Goal: Task Accomplishment & Management: Complete application form

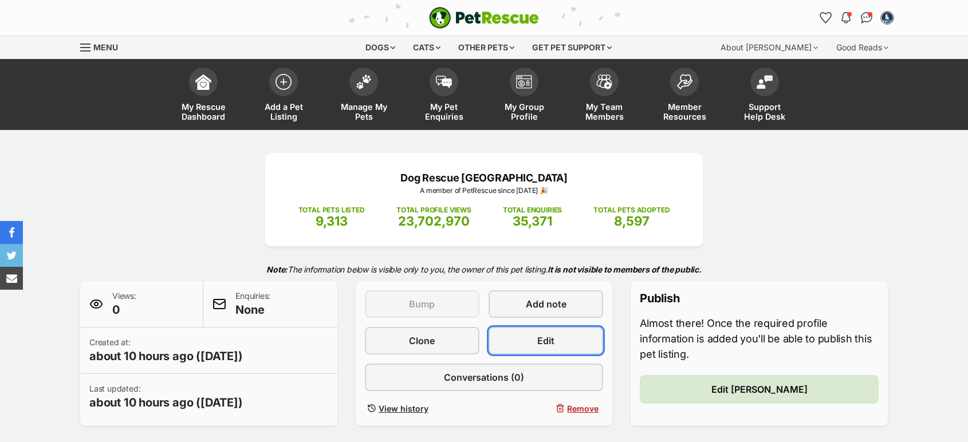
scroll to position [318, 0]
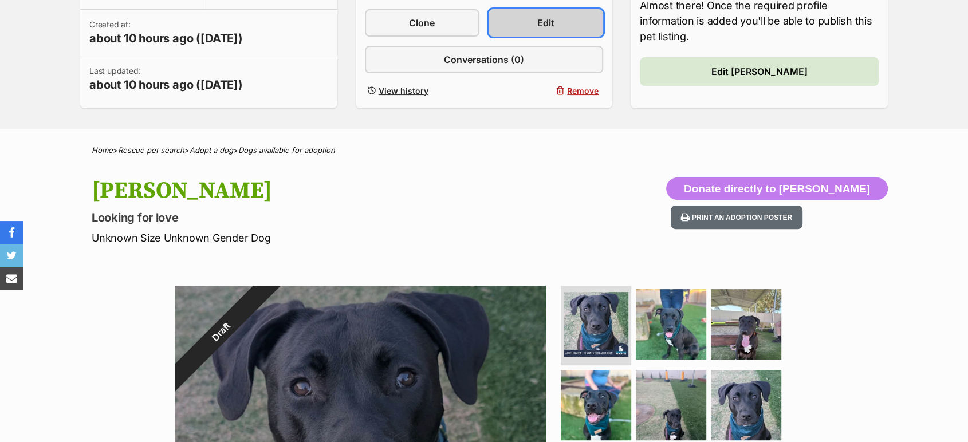
drag, startPoint x: 0, startPoint y: 0, endPoint x: 531, endPoint y: 34, distance: 531.7
click at [531, 34] on link "Edit" at bounding box center [546, 23] width 115 height 28
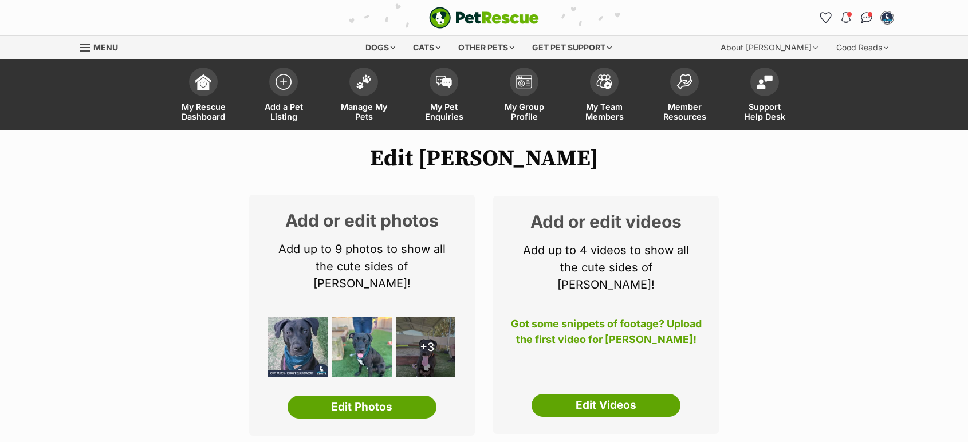
select select
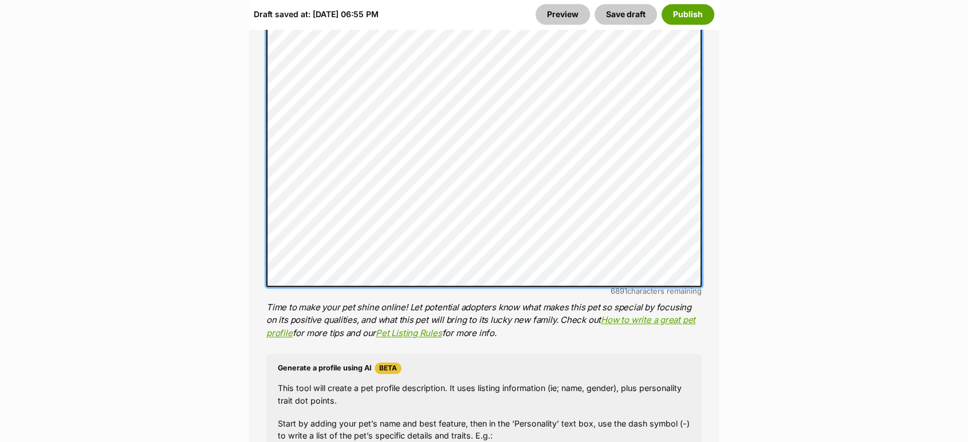
scroll to position [1162, 0]
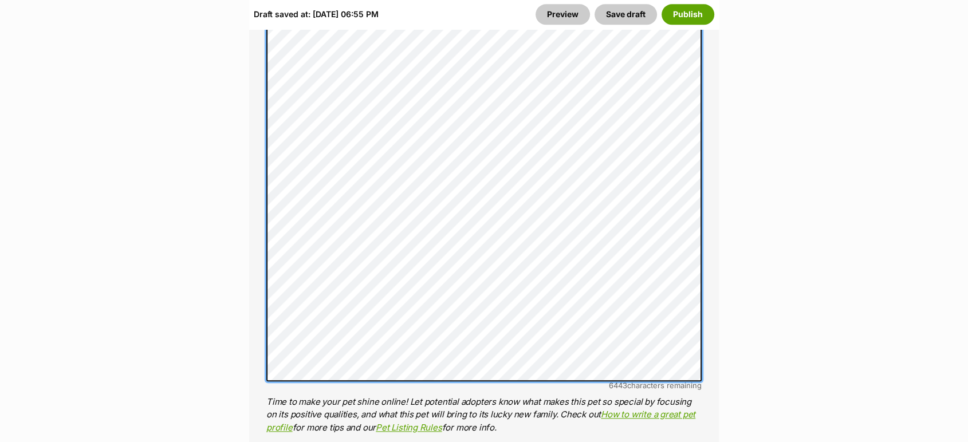
click at [260, 237] on div "About This Pet Name Henlo there, it looks like you might be using the pet name …" at bounding box center [484, 159] width 470 height 1255
click at [266, 134] on div "About This Pet Name Henlo there, it looks like you might be using the pet name …" at bounding box center [484, 159] width 470 height 1255
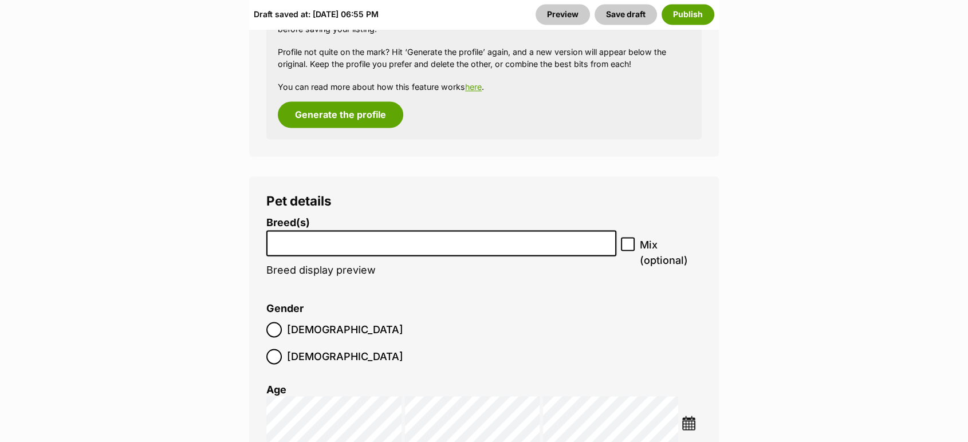
scroll to position [1786, 0]
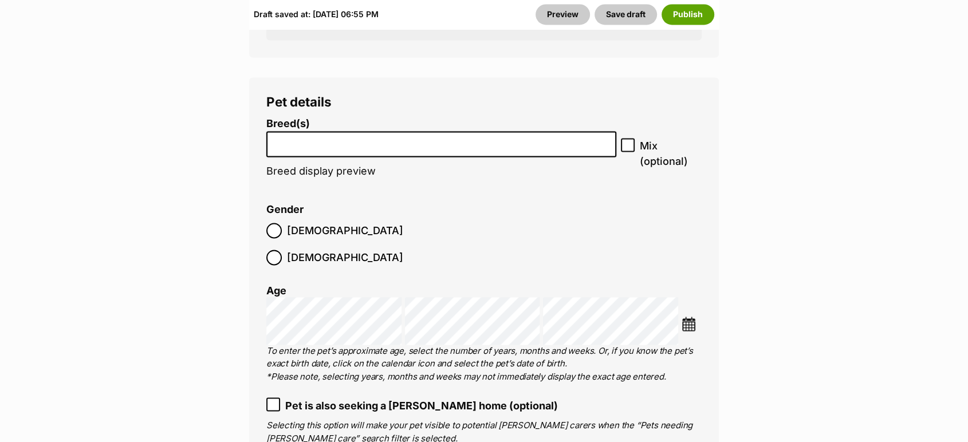
click at [575, 135] on input "search" at bounding box center [441, 141] width 342 height 12
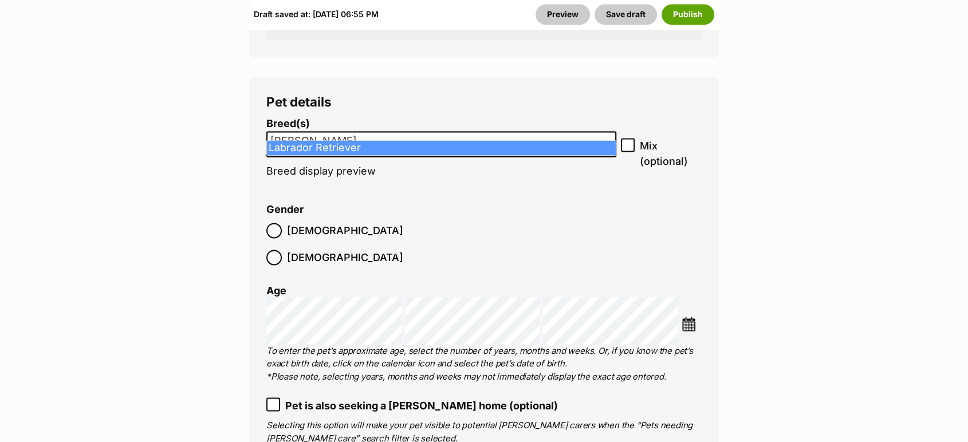
type input "labra"
select select "372"
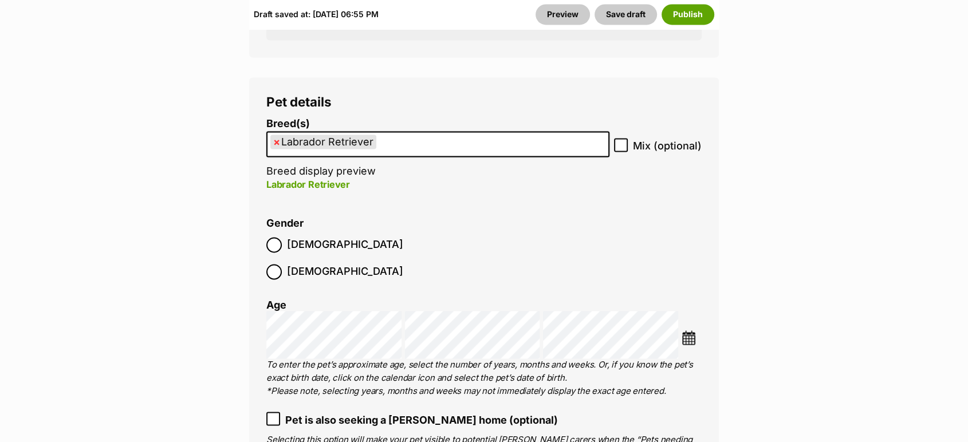
click at [517, 134] on ul "× Labrador Retriever" at bounding box center [438, 143] width 341 height 23
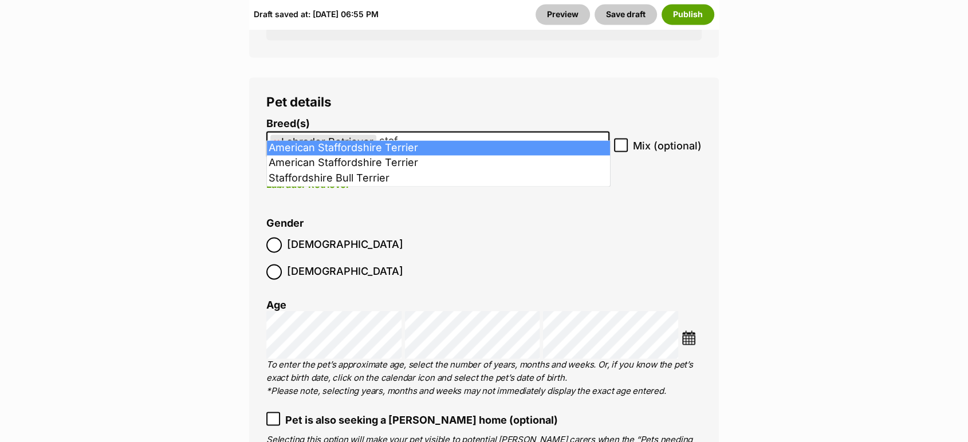
type input "staf"
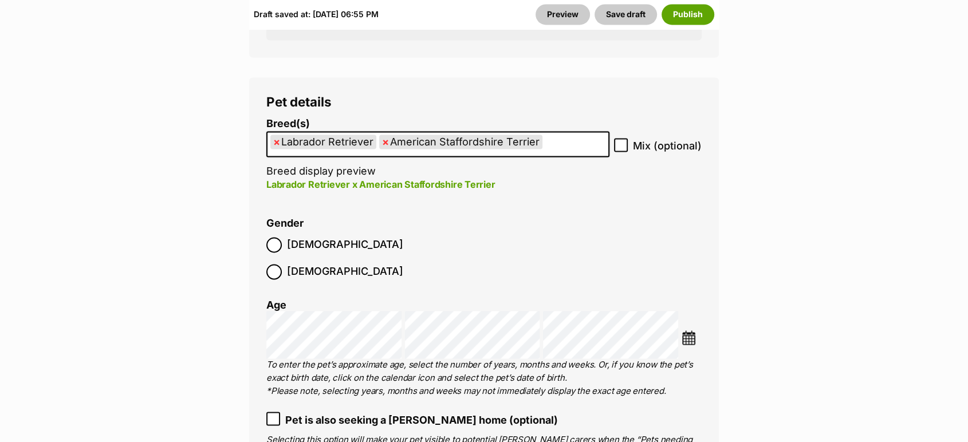
click at [620, 141] on icon at bounding box center [621, 145] width 8 height 8
click at [620, 138] on input "Mix (optional)" at bounding box center [621, 145] width 14 height 14
checkbox input "true"
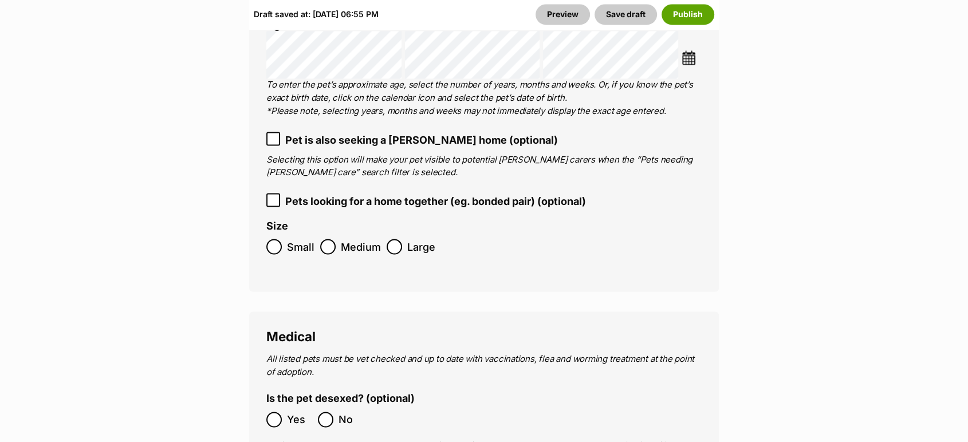
scroll to position [2072, 0]
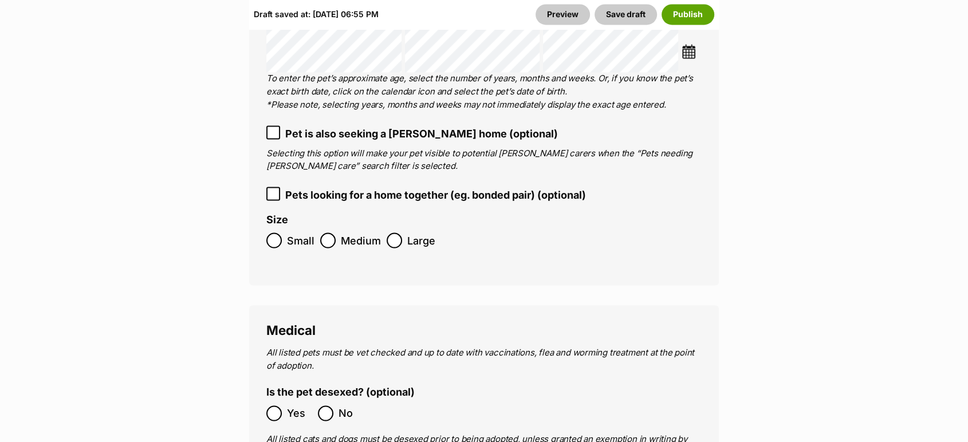
click at [307, 227] on ol "Small Medium Large" at bounding box center [483, 240] width 435 height 27
click at [273, 128] on icon at bounding box center [273, 132] width 8 height 8
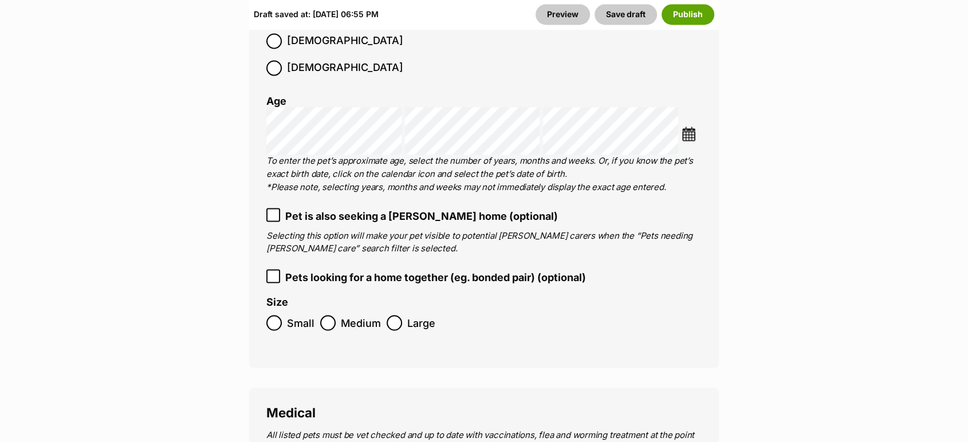
scroll to position [1977, 0]
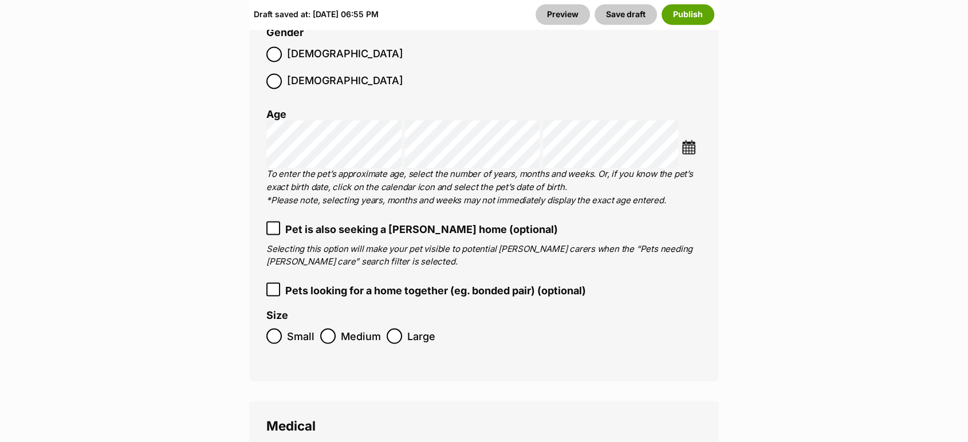
click at [280, 221] on label "Pet is also seeking a foster home (optional)" at bounding box center [483, 228] width 435 height 15
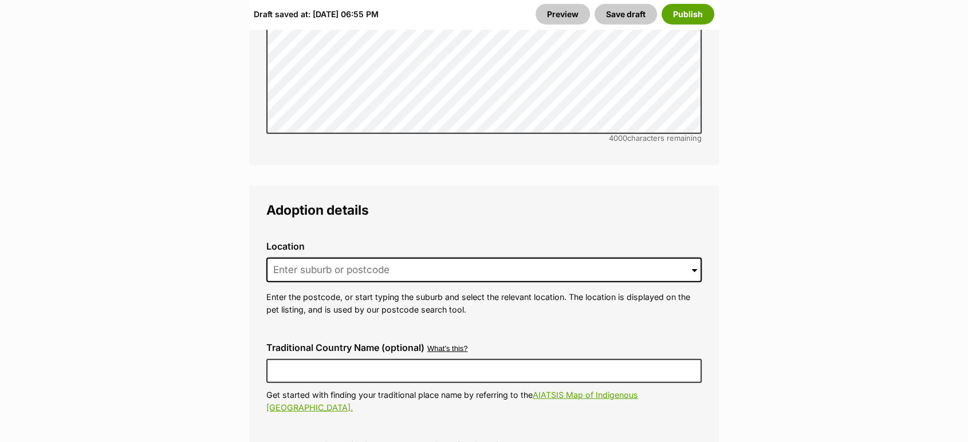
scroll to position [3033, 0]
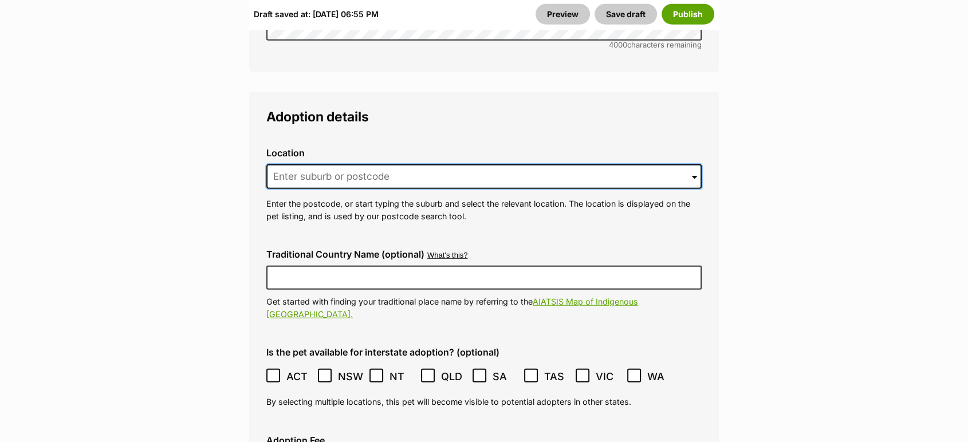
click at [498, 164] on input at bounding box center [483, 176] width 435 height 25
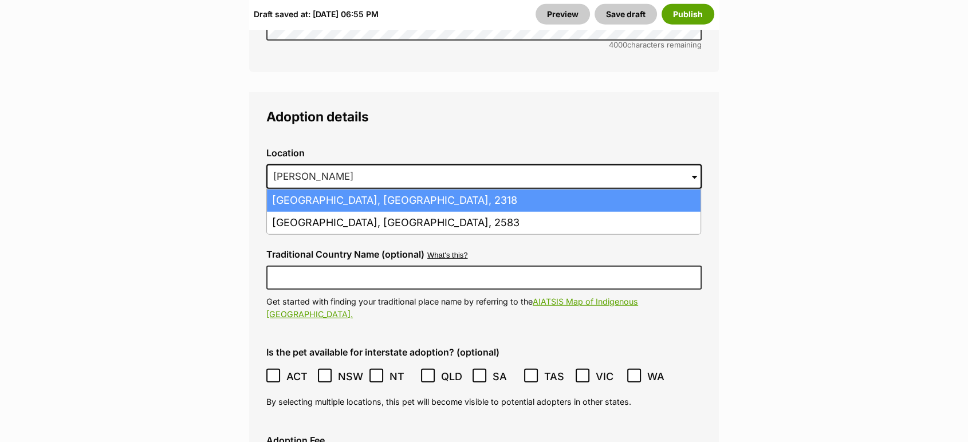
click at [489, 190] on li "Fullerton Cove, New South Wales, 2318" at bounding box center [484, 201] width 434 height 22
type input "Fullerton Cove, New South Wales, 2318"
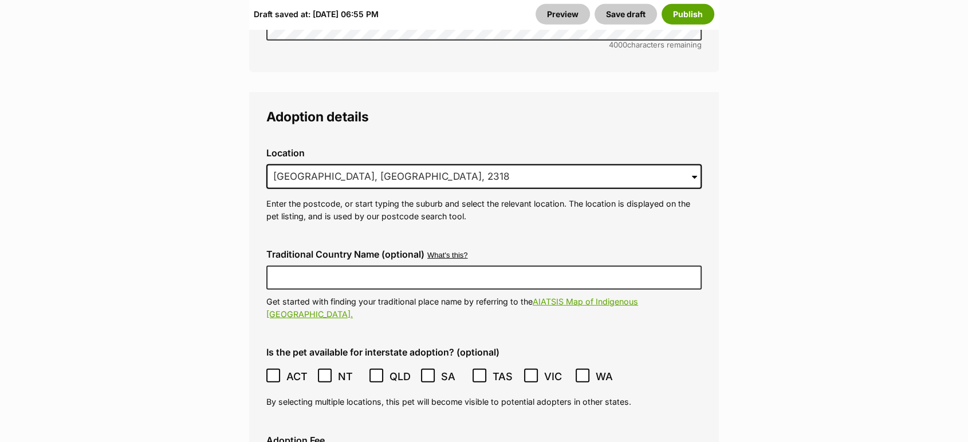
click at [375, 372] on icon at bounding box center [376, 376] width 8 height 8
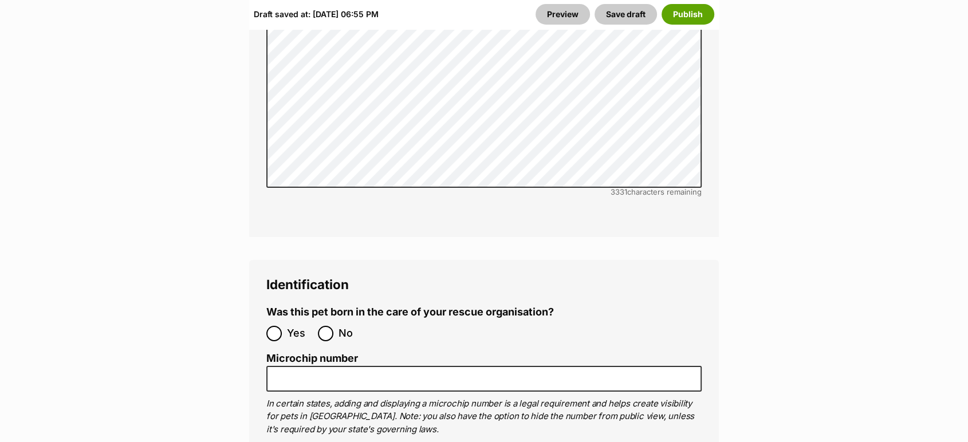
scroll to position [3949, 0]
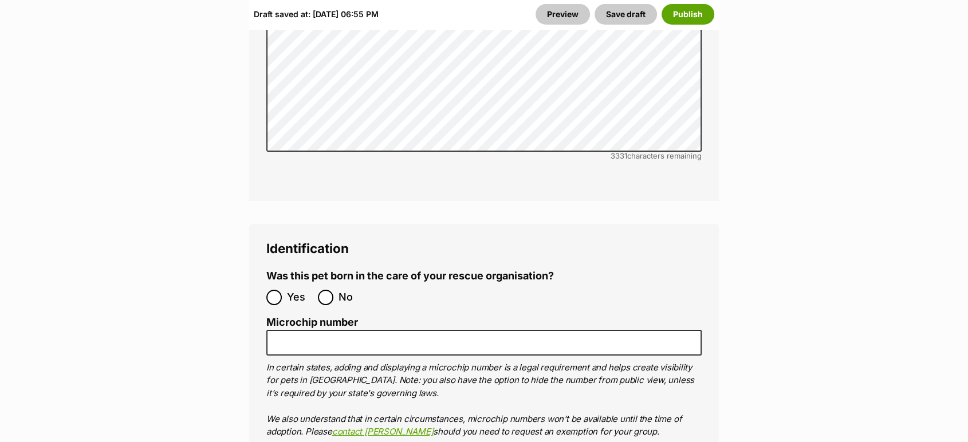
click at [341, 290] on span "No" at bounding box center [351, 297] width 25 height 15
click at [333, 290] on input "No" at bounding box center [325, 297] width 15 height 15
radio input "true"
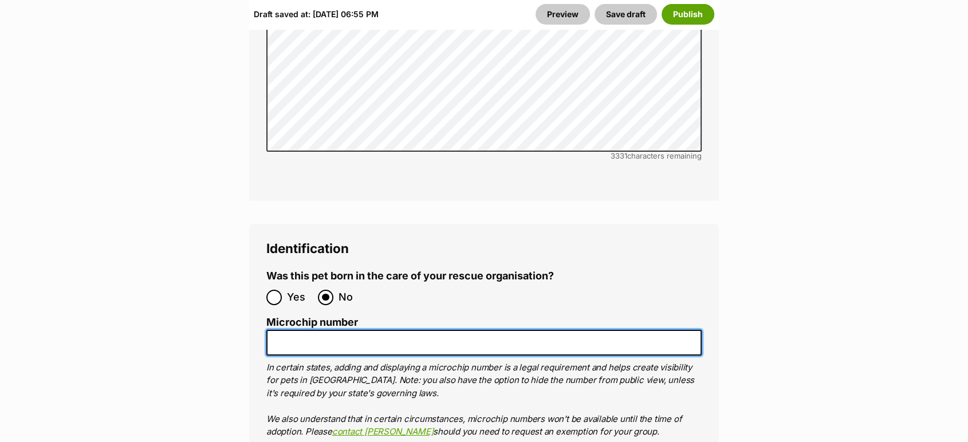
click at [345, 330] on input "Microchip number" at bounding box center [483, 343] width 435 height 26
paste input "900164002322849"
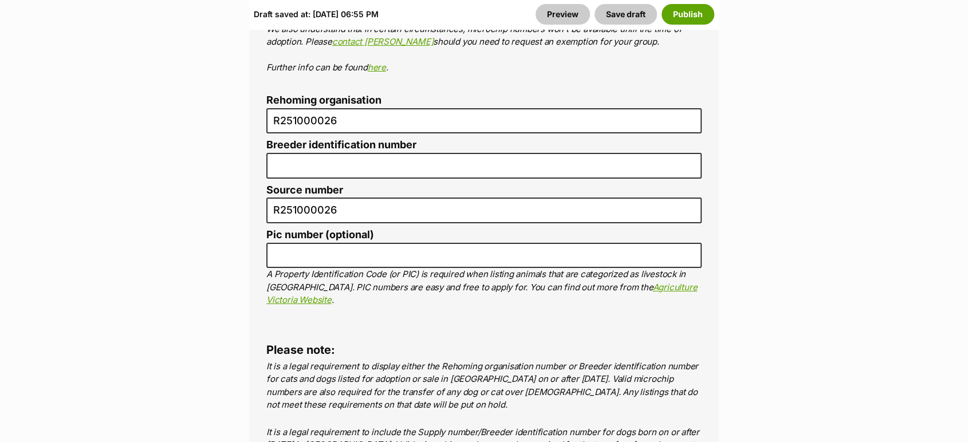
scroll to position [4331, 0]
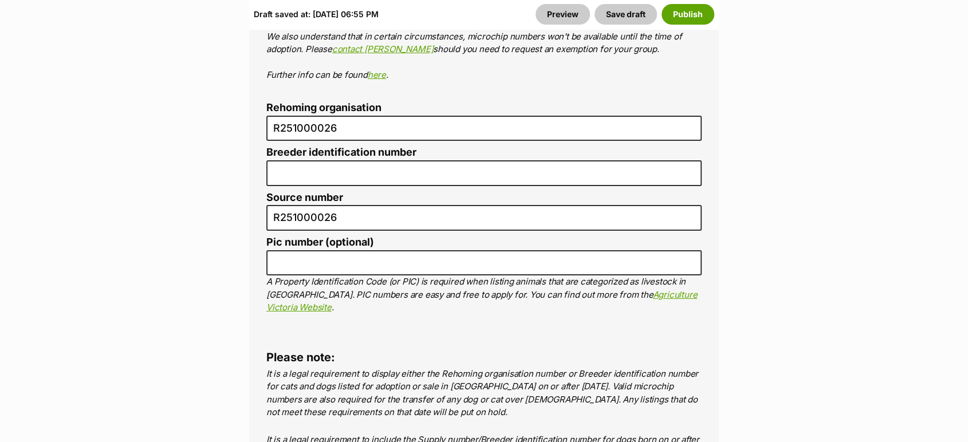
type input "900164002322849"
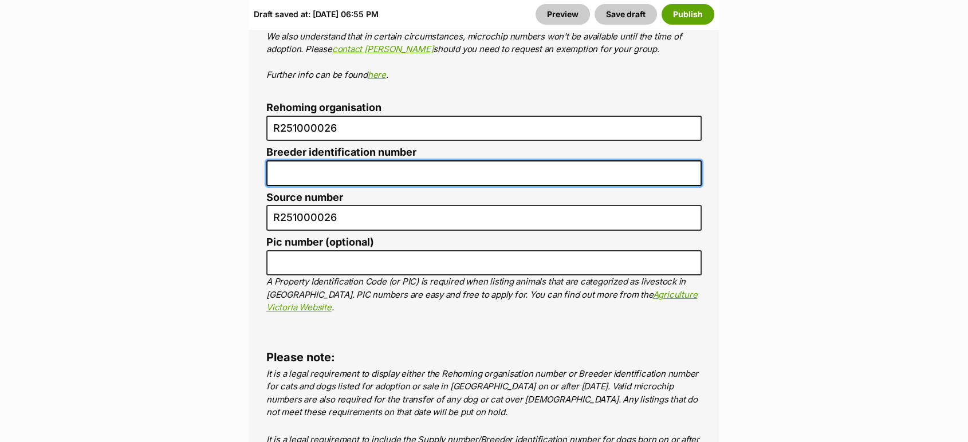
click at [541, 160] on input "Breeder identification number" at bounding box center [483, 173] width 435 height 26
type input "N/A"
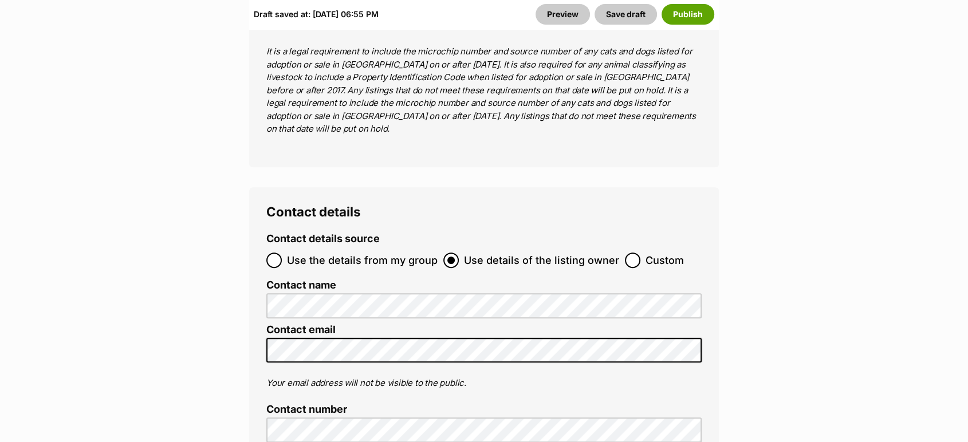
scroll to position [4794, 0]
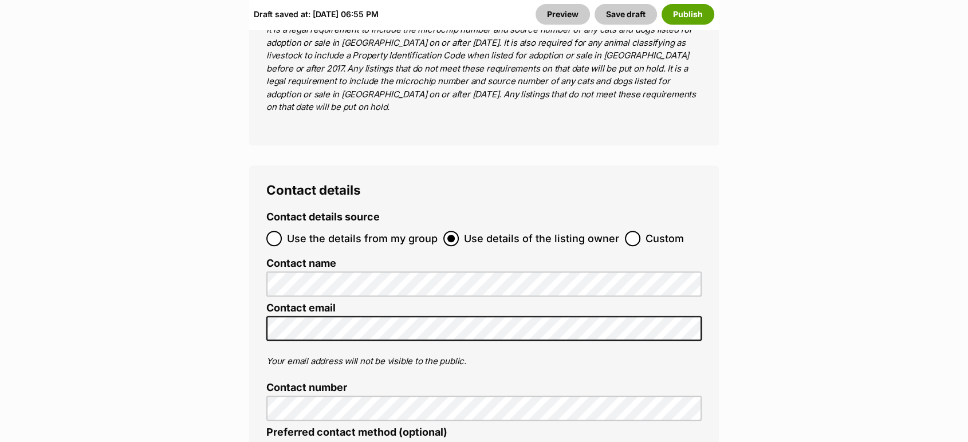
click at [649, 231] on span "Custom" at bounding box center [665, 238] width 38 height 15
click at [641, 231] on input "Custom" at bounding box center [632, 238] width 15 height 15
radio input "true"
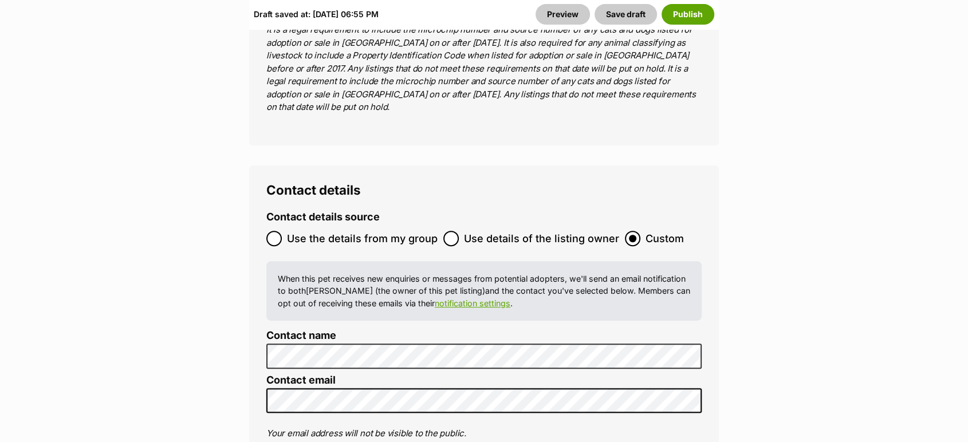
drag, startPoint x: 403, startPoint y: 260, endPoint x: 191, endPoint y: 267, distance: 212.1
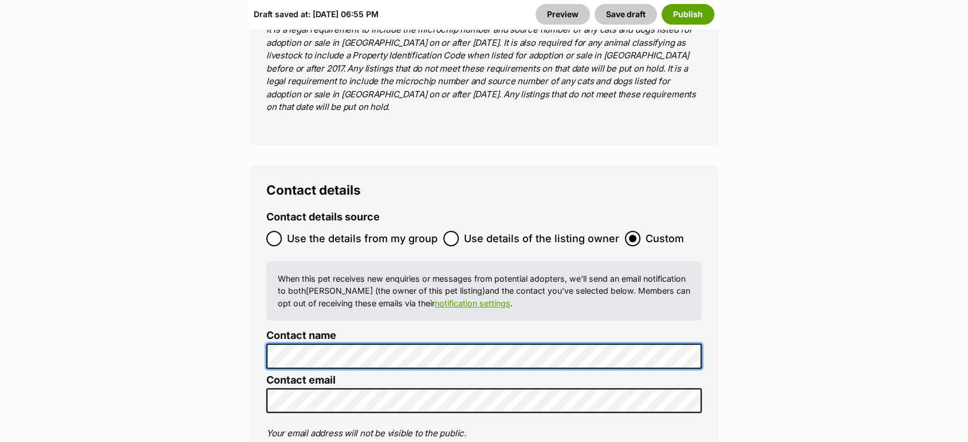
scroll to position [0, 0]
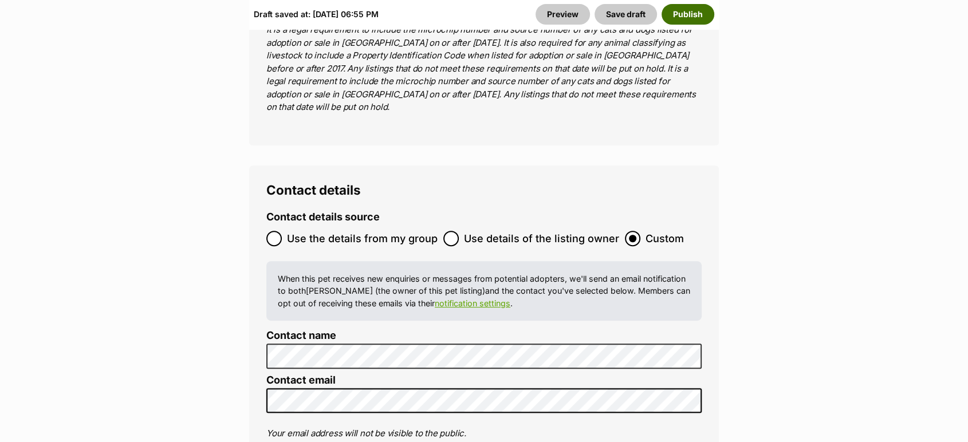
click at [684, 15] on button "Publish" at bounding box center [688, 14] width 53 height 21
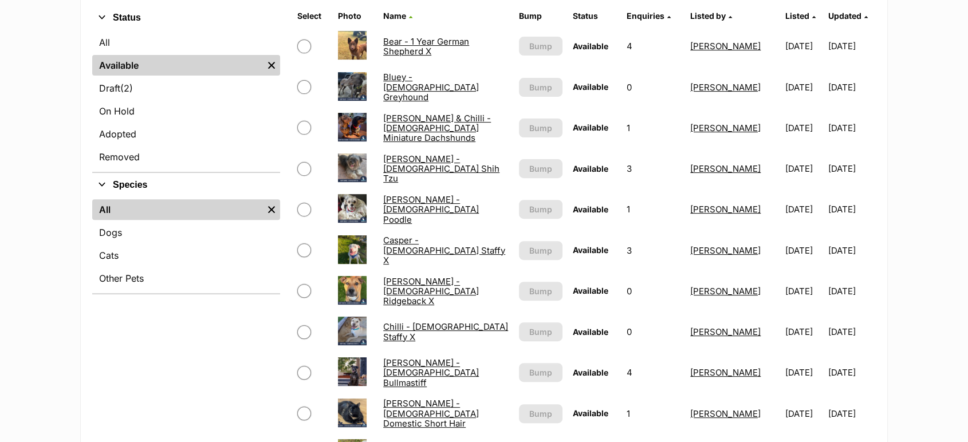
scroll to position [378, 0]
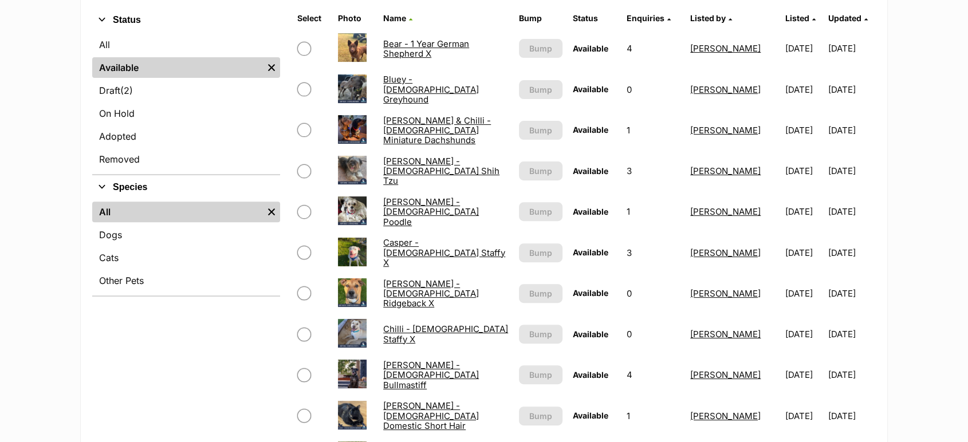
click at [471, 338] on link "Chilli - 20 Month Old Staffy X" at bounding box center [445, 334] width 125 height 21
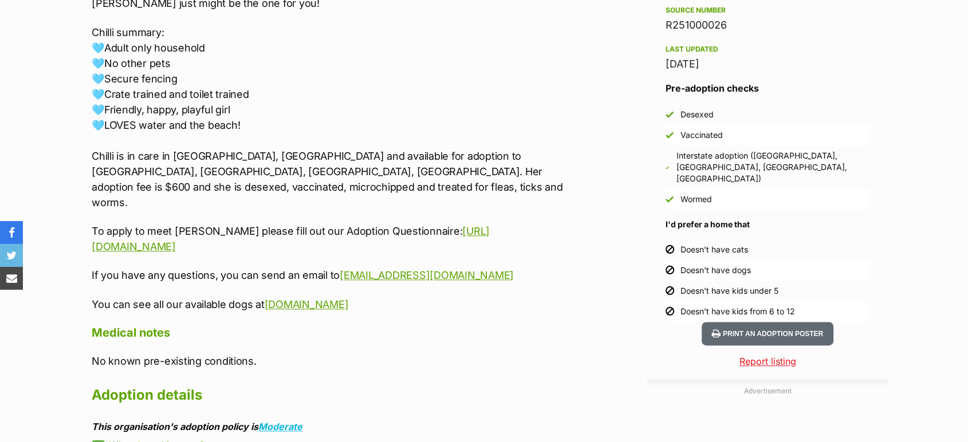
drag, startPoint x: 456, startPoint y: 252, endPoint x: 67, endPoint y: 133, distance: 406.9
click at [67, 133] on div "Donate to Chilli - 20 Month Old Staffy X Donate to Chilli - 20 Month Old Staffy…" at bounding box center [484, 299] width 842 height 1449
copy div "Chilli is in care in Fullerton Cove, NSW and available for adoption to NSW, QLD…"
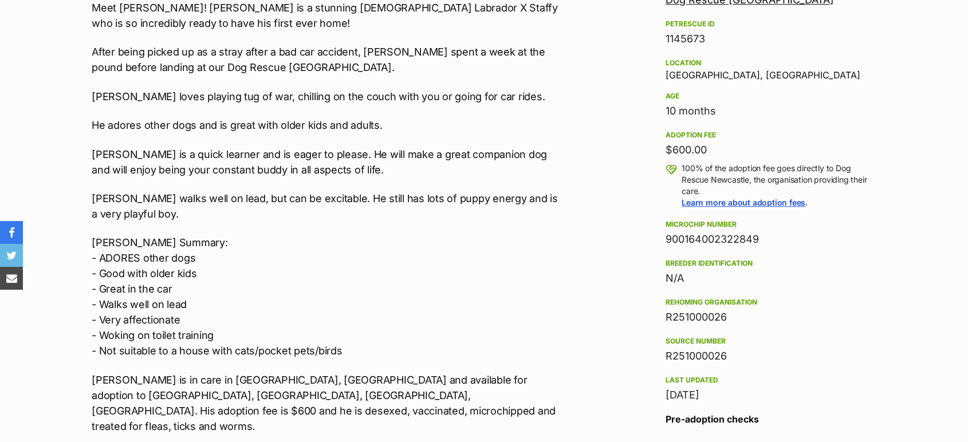
scroll to position [791, 0]
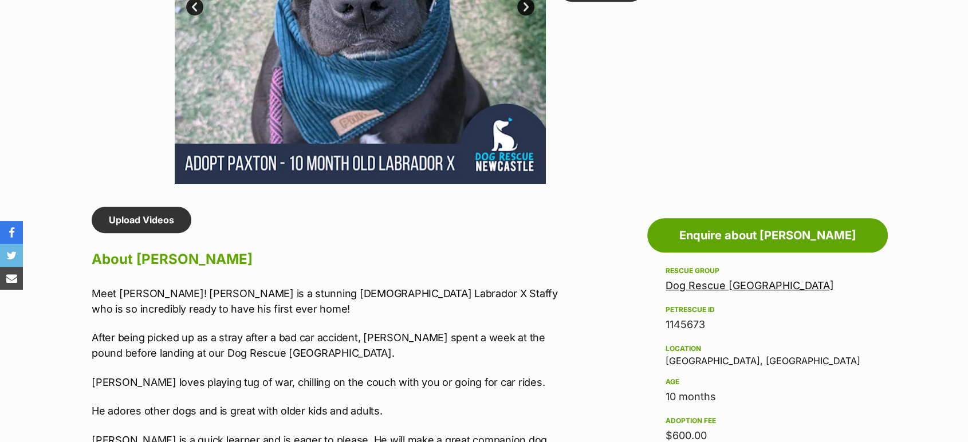
drag, startPoint x: 458, startPoint y: 252, endPoint x: 60, endPoint y: 281, distance: 399.3
click at [60, 281] on section "Dog Rescue Newcastle A member of PetRescue since 2012 🎉 TOTAL PETS LISTED 9,313…" at bounding box center [484, 429] width 968 height 2180
copy div "Meet Paxton! Paxton is a stunning 10 month old Labrador X Staffy who is so incr…"
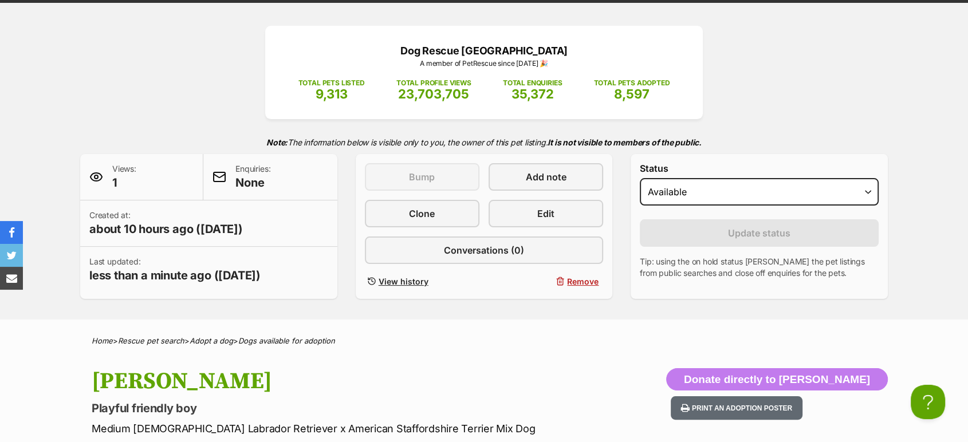
scroll to position [120, 0]
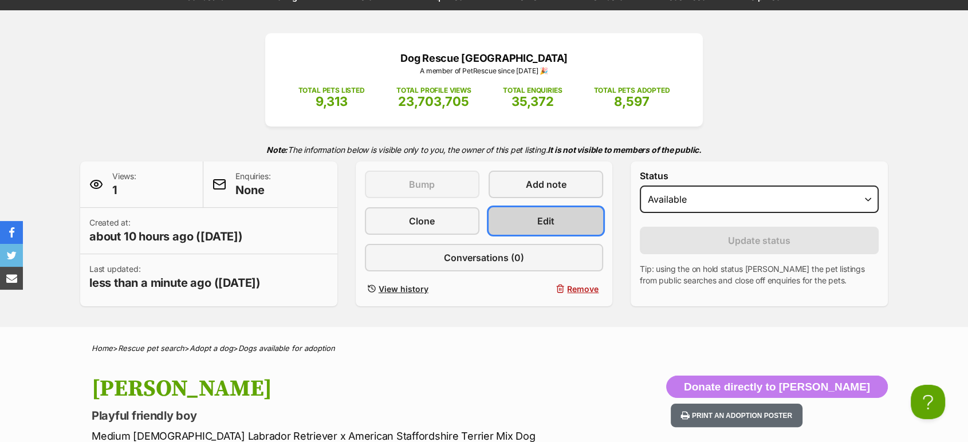
click at [533, 215] on link "Edit" at bounding box center [546, 221] width 115 height 28
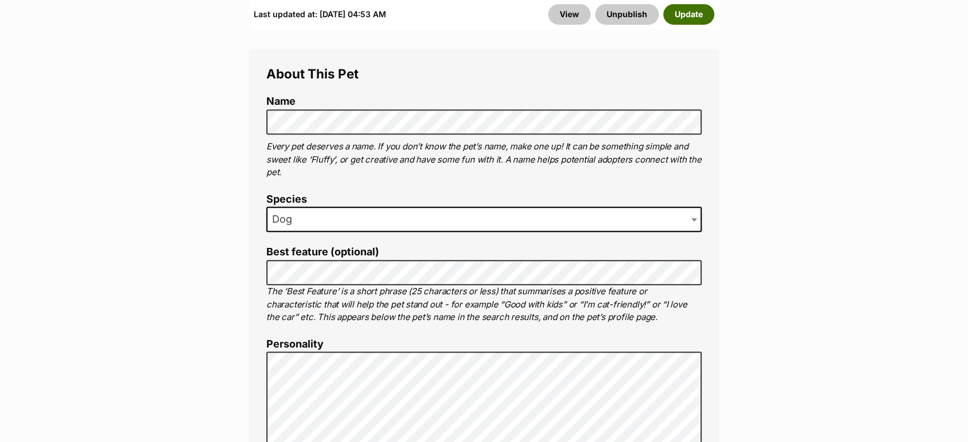
click at [686, 13] on button "Update" at bounding box center [688, 14] width 51 height 21
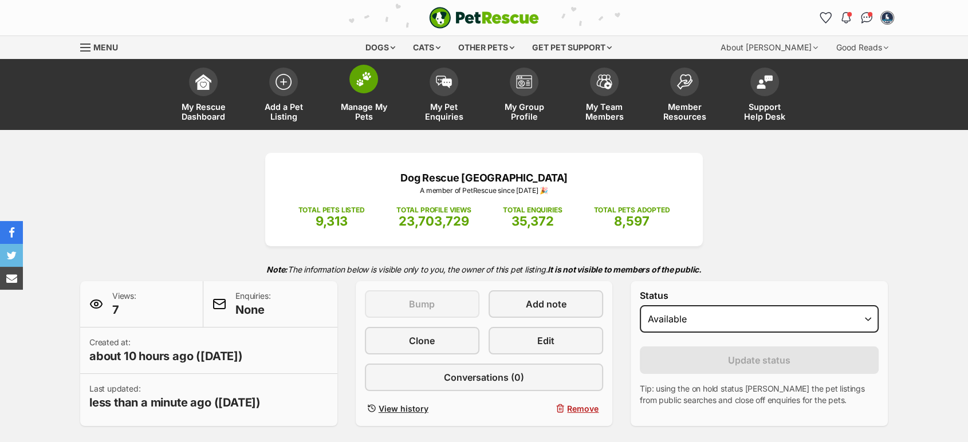
click at [354, 109] on span "Manage My Pets" at bounding box center [364, 111] width 52 height 19
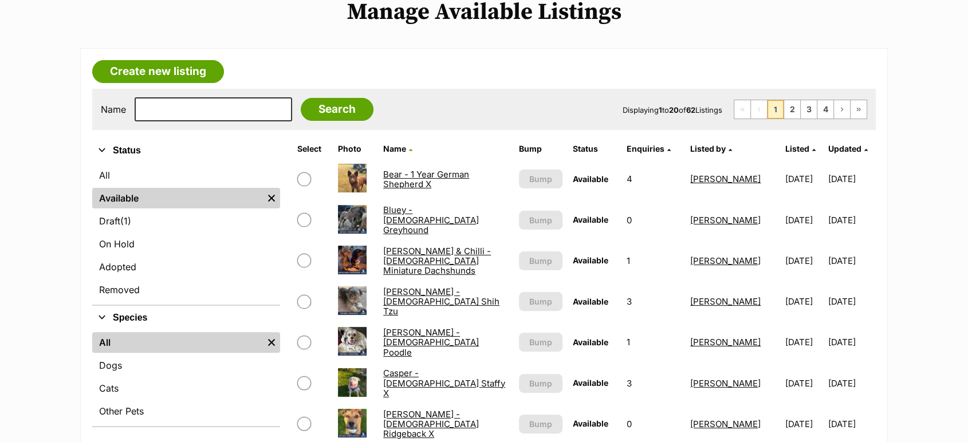
scroll to position [254, 0]
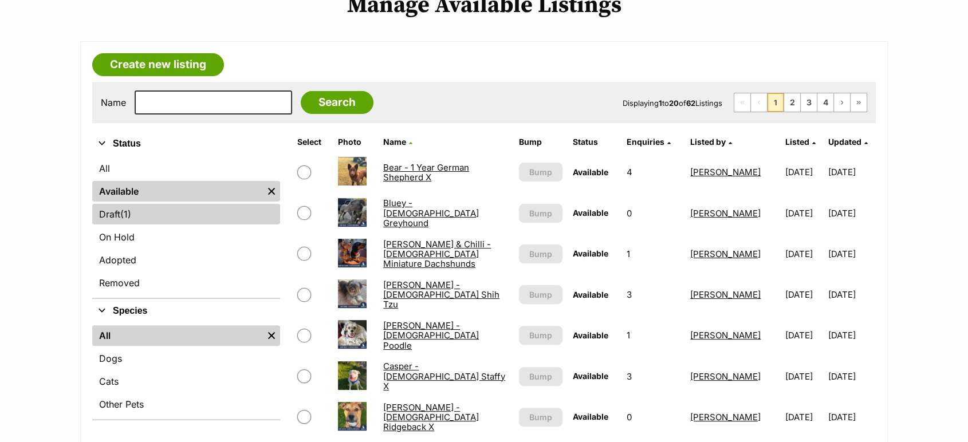
click at [137, 215] on link "Draft (1) Items" at bounding box center [186, 214] width 188 height 21
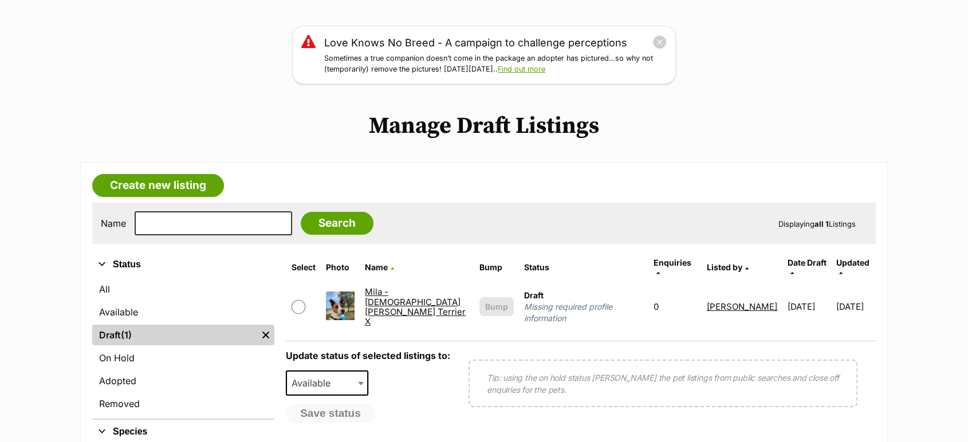
scroll to position [146, 0]
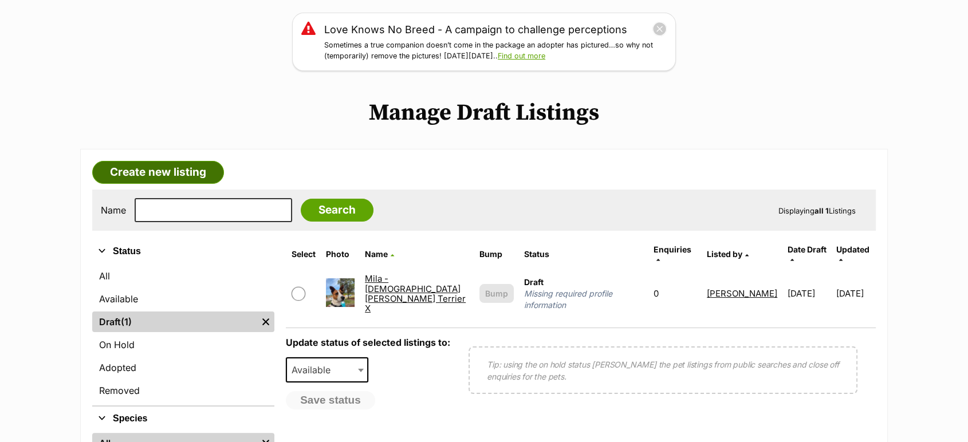
click at [193, 182] on link "Create new listing" at bounding box center [158, 172] width 132 height 23
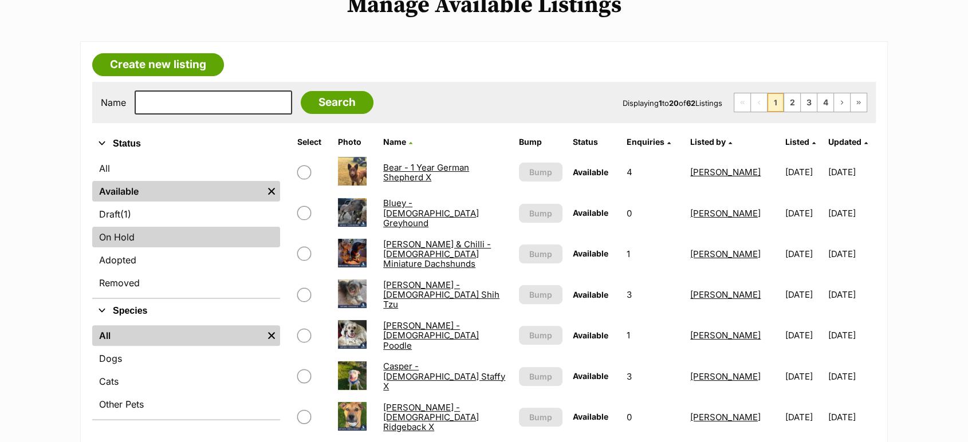
click at [164, 242] on link "On Hold" at bounding box center [186, 237] width 188 height 21
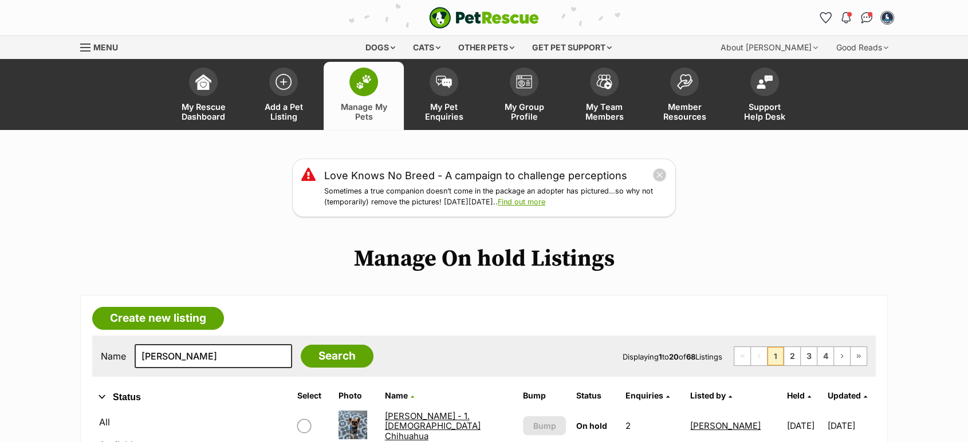
type input "[PERSON_NAME]"
click at [301, 345] on input "Search" at bounding box center [337, 356] width 73 height 23
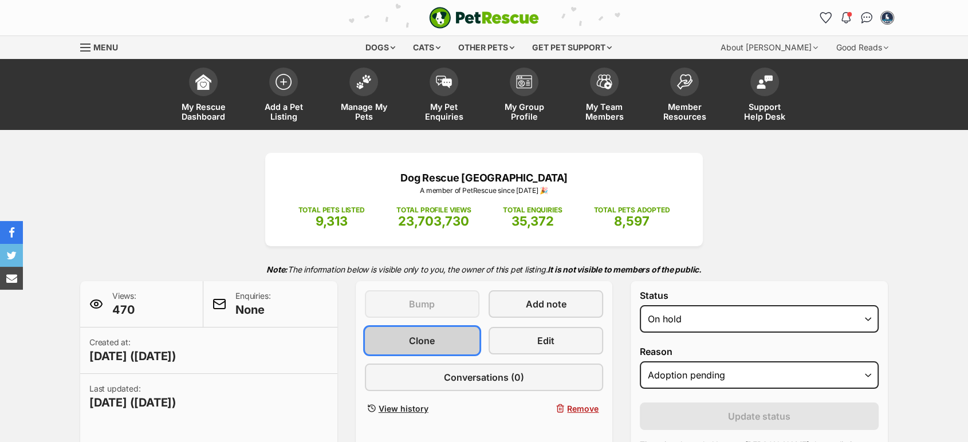
click at [442, 349] on link "Clone" at bounding box center [422, 341] width 115 height 28
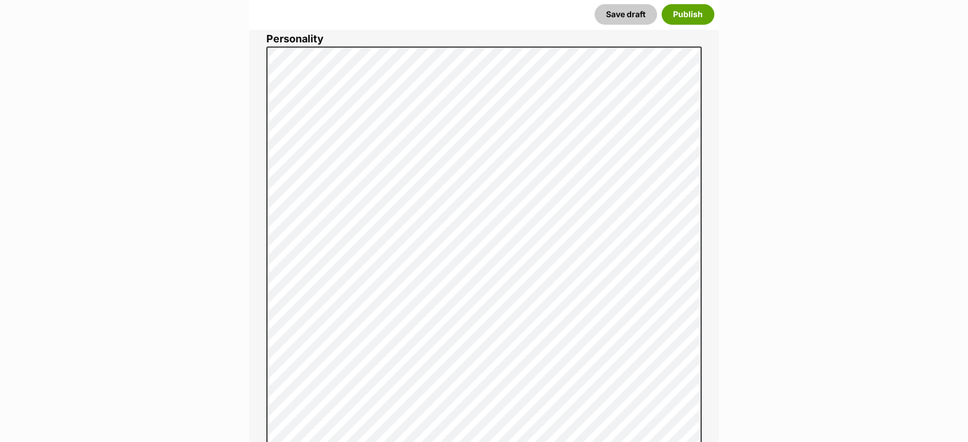
scroll to position [675, 0]
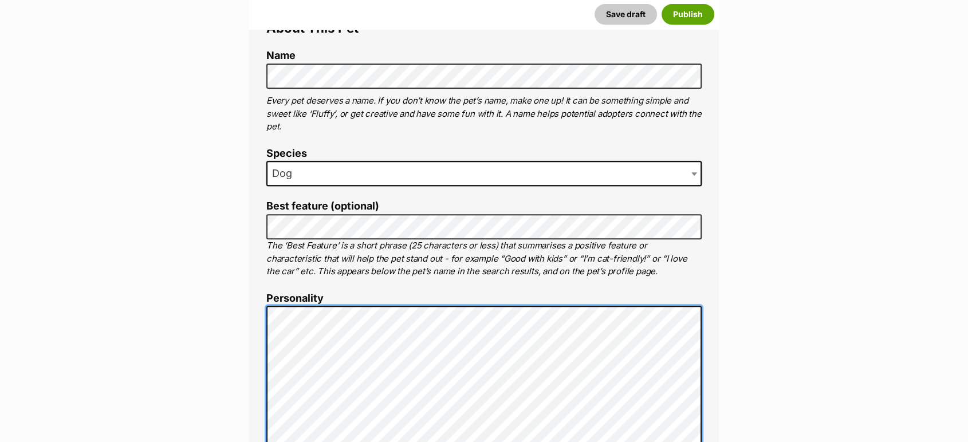
scroll to position [423, 0]
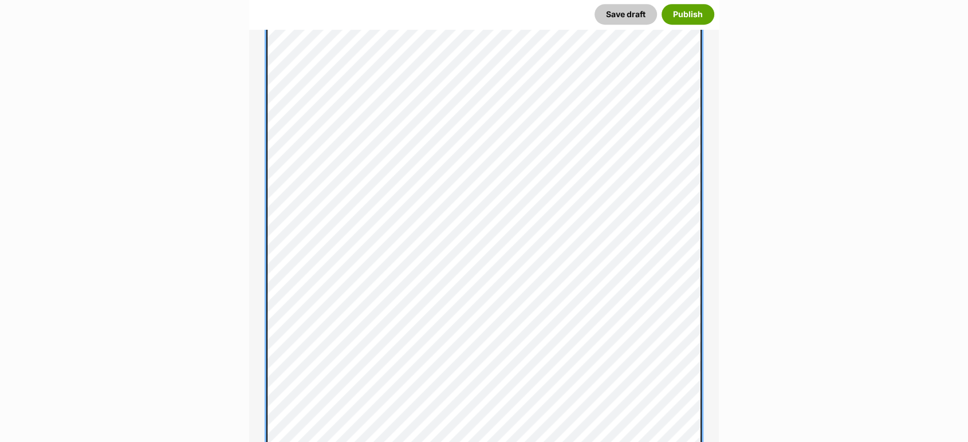
scroll to position [669, 0]
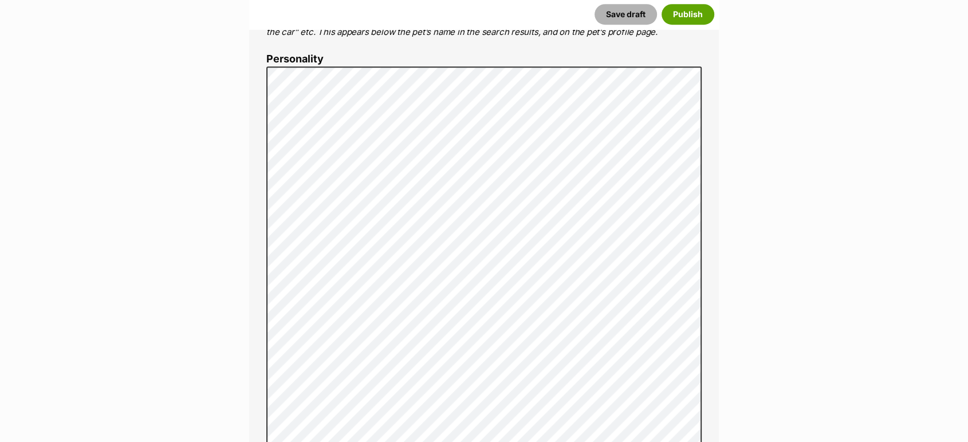
click at [616, 14] on button "Save draft" at bounding box center [626, 14] width 62 height 21
